Goal: Ask a question

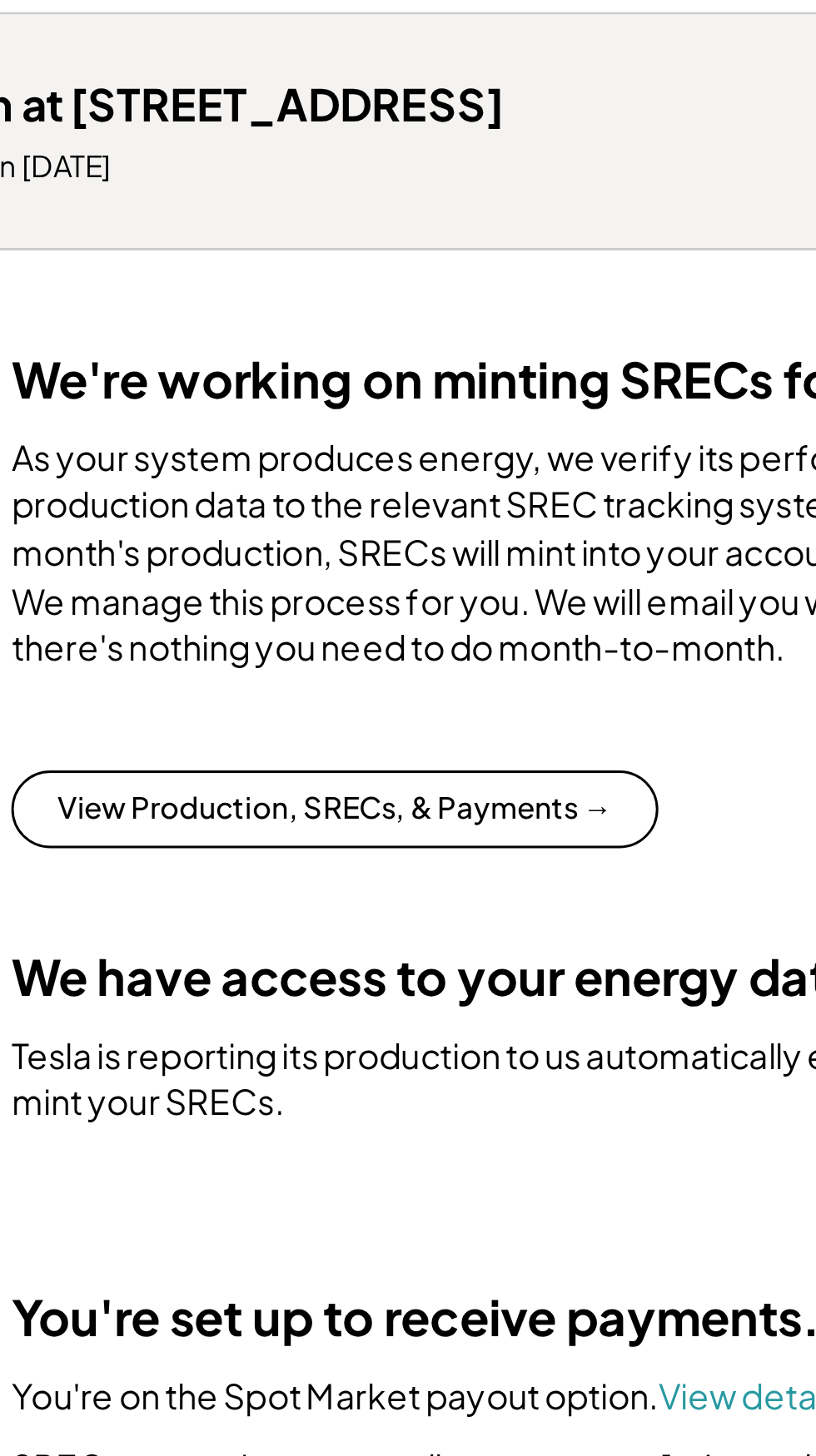
click at [404, 537] on button "View Production, SRECs, & Payments →" at bounding box center [331, 524] width 221 height 26
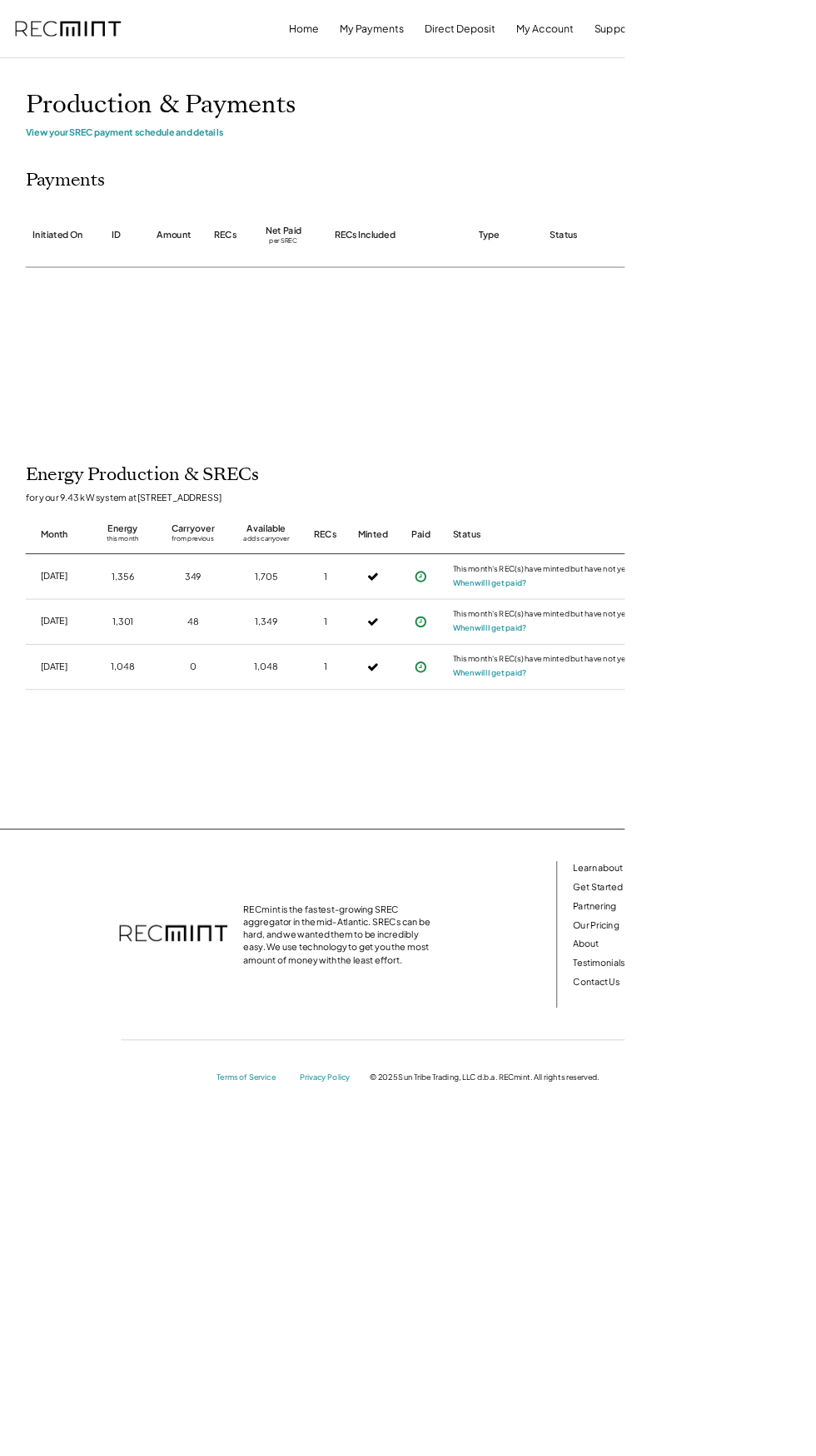
click at [549, 871] on use at bounding box center [549, 872] width 15 height 15
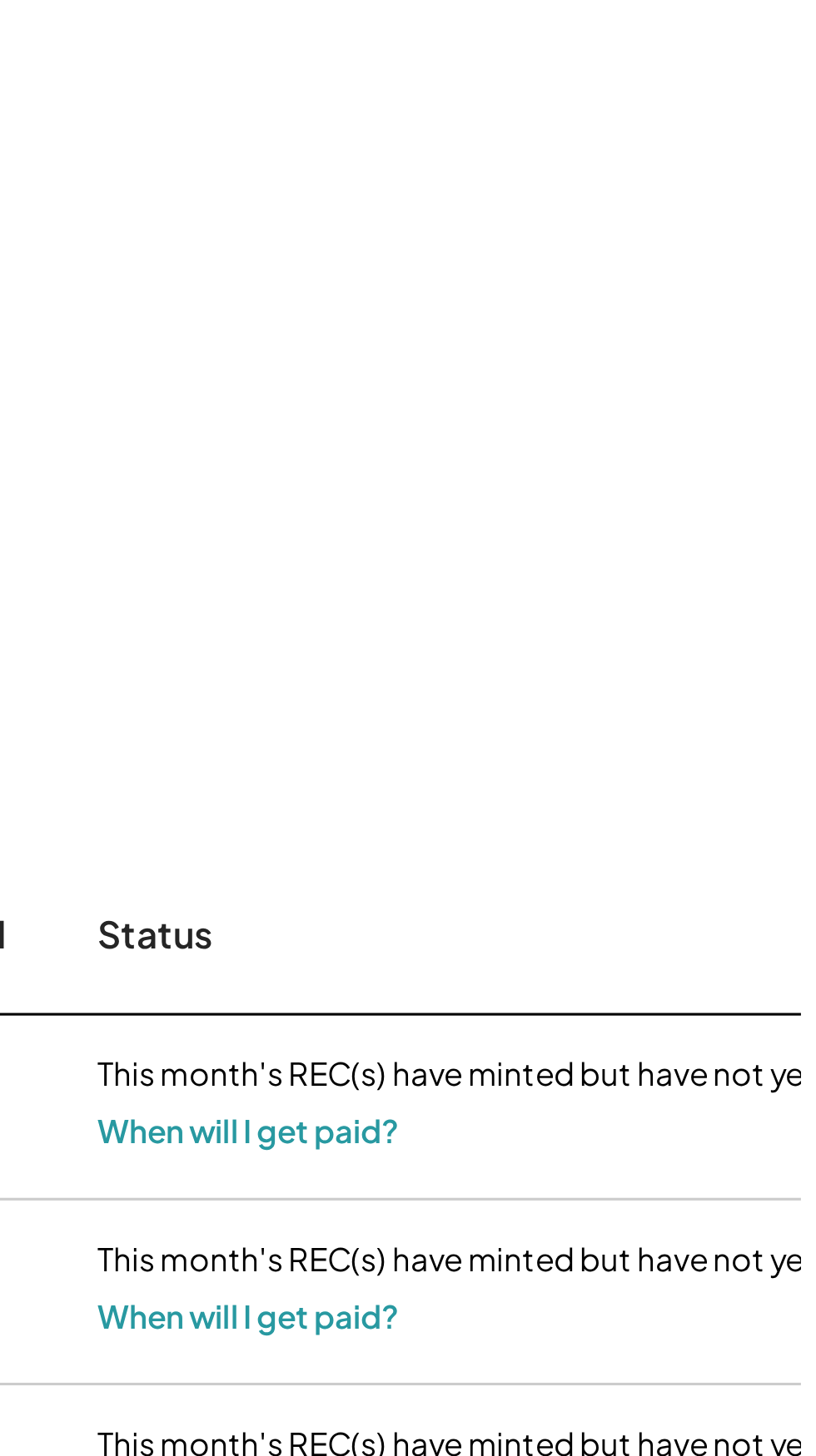
click at [657, 768] on button "When will I get paid?" at bounding box center [640, 761] width 96 height 16
